Goal: Navigation & Orientation: Go to known website

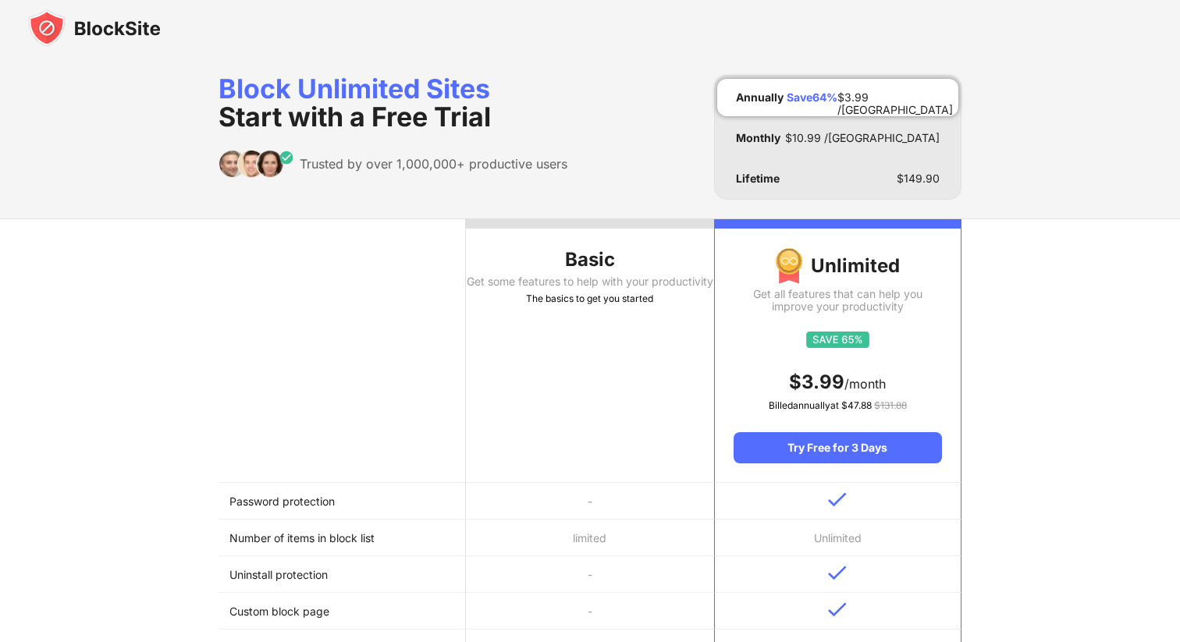
click at [132, 28] on img at bounding box center [94, 27] width 133 height 37
click at [47, 33] on img at bounding box center [94, 27] width 133 height 37
